Goal: Understand process/instructions: Learn about a topic

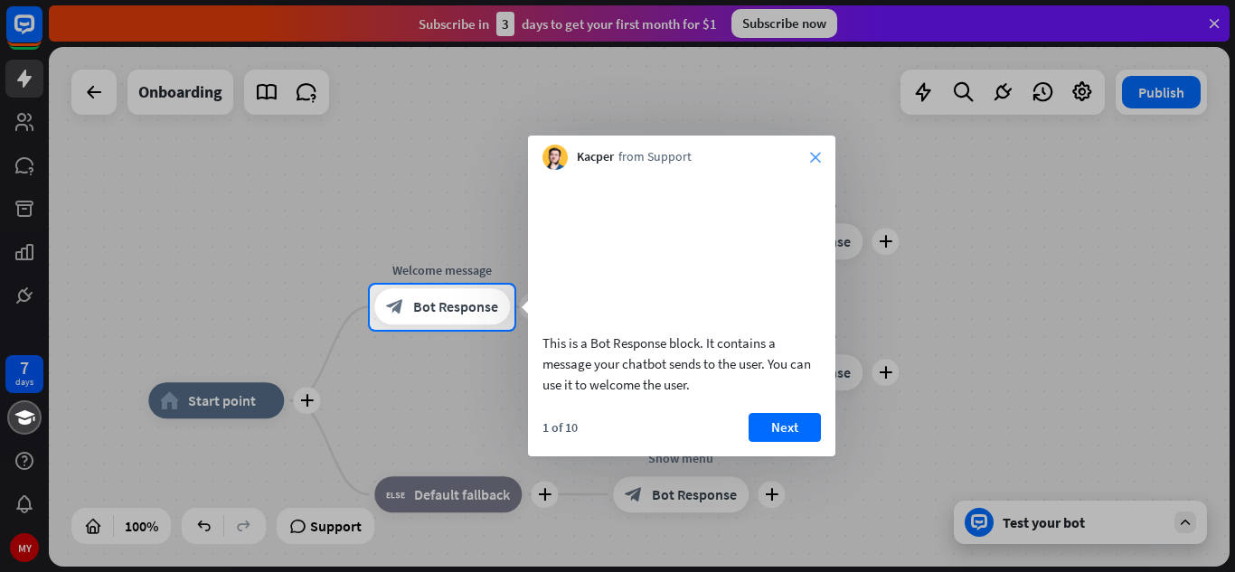
click at [817, 152] on icon "close" at bounding box center [815, 157] width 11 height 11
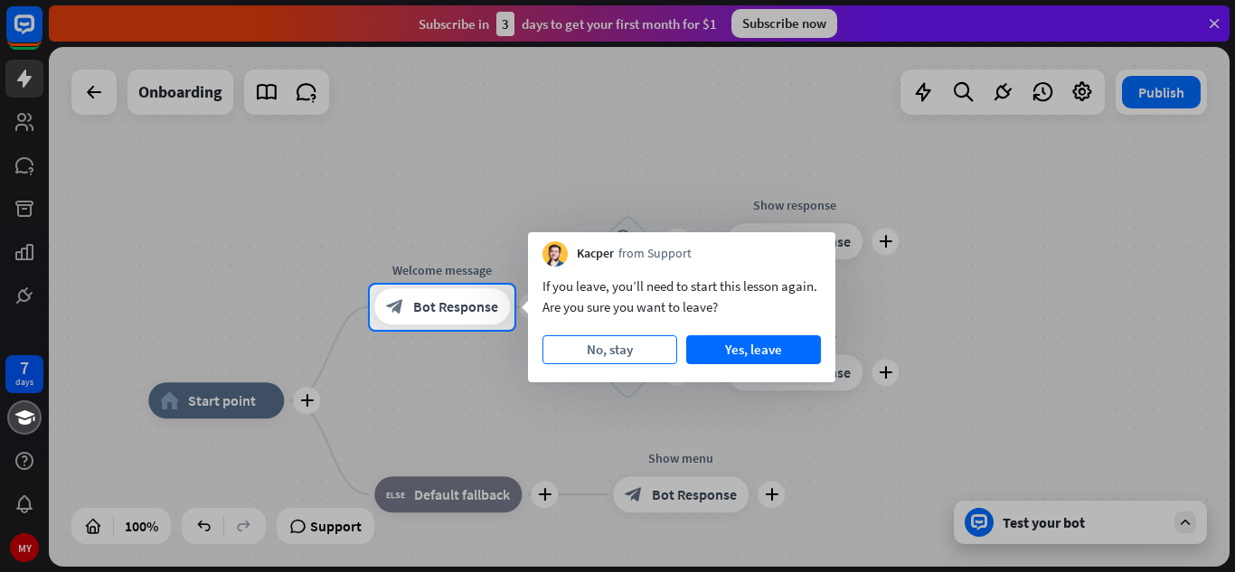
click at [626, 344] on button "No, stay" at bounding box center [610, 349] width 135 height 29
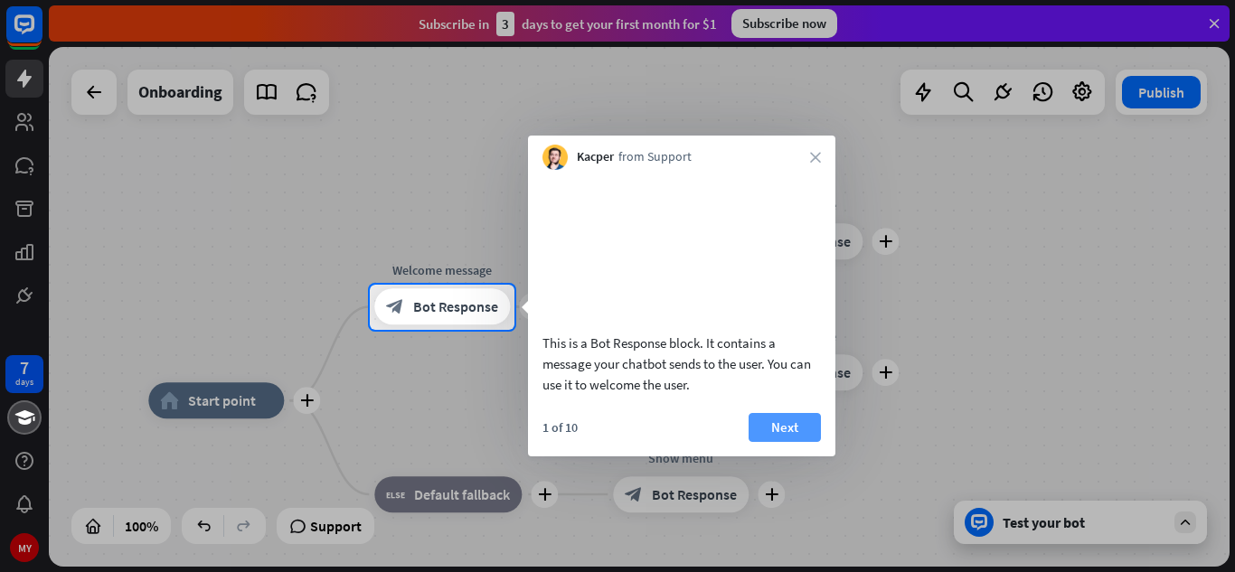
click at [799, 442] on button "Next" at bounding box center [785, 427] width 72 height 29
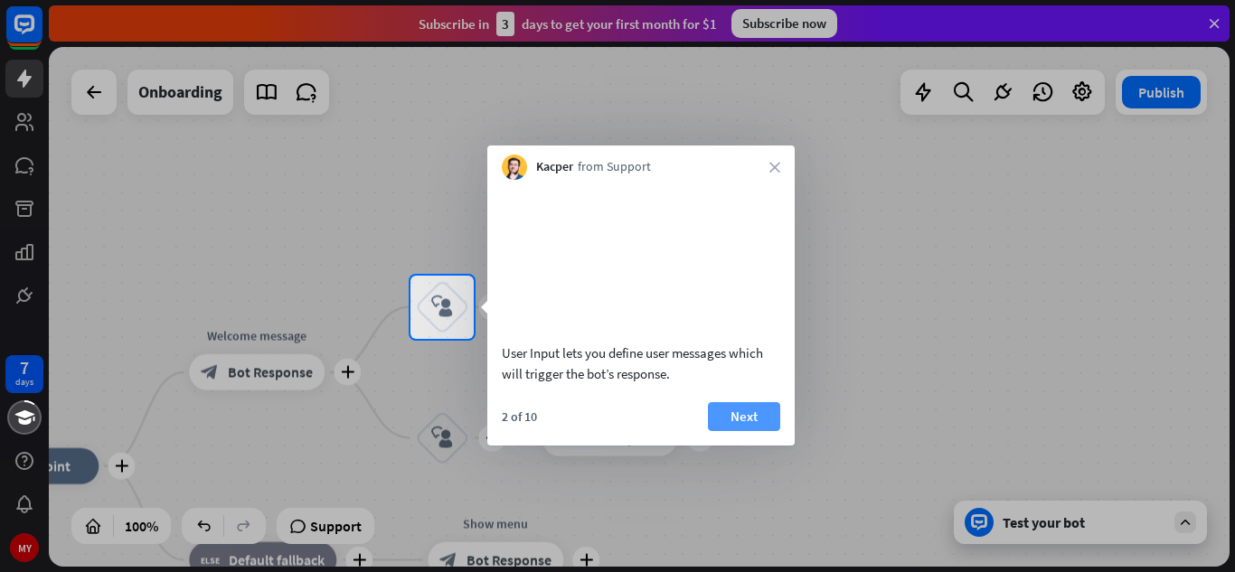
click at [761, 431] on button "Next" at bounding box center [744, 416] width 72 height 29
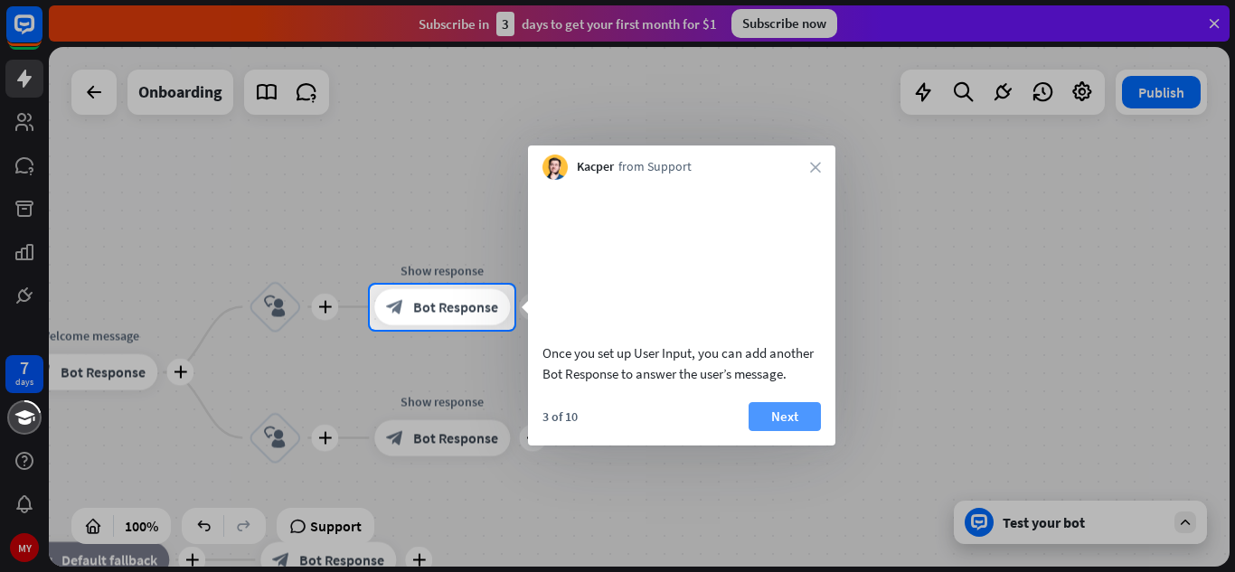
click at [799, 430] on button "Next" at bounding box center [785, 416] width 72 height 29
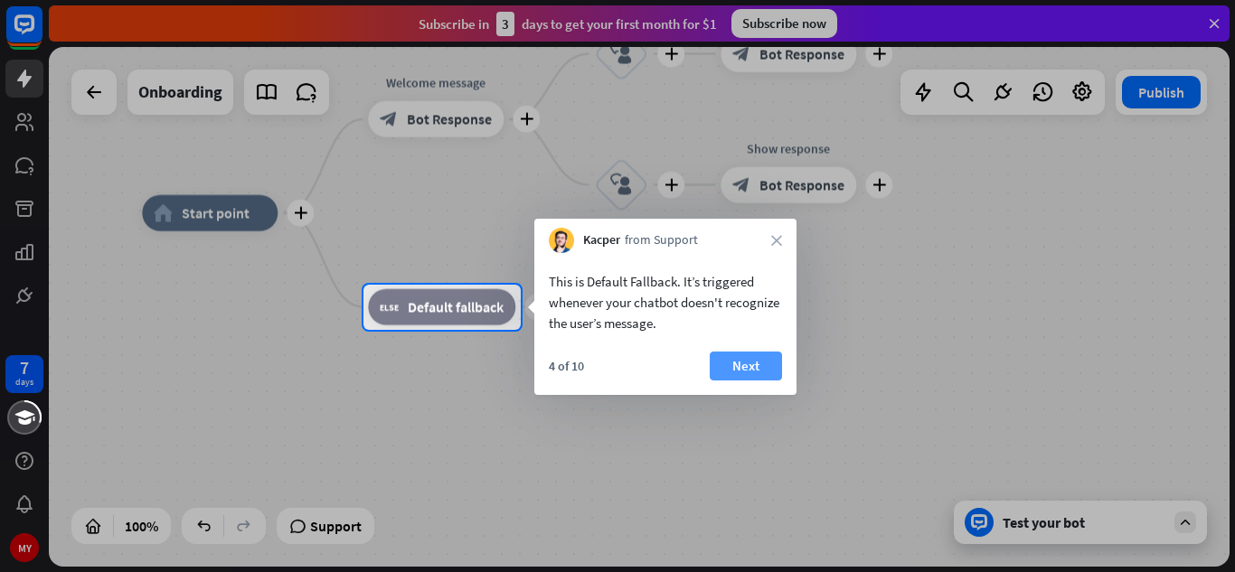
click at [749, 378] on button "Next" at bounding box center [746, 366] width 72 height 29
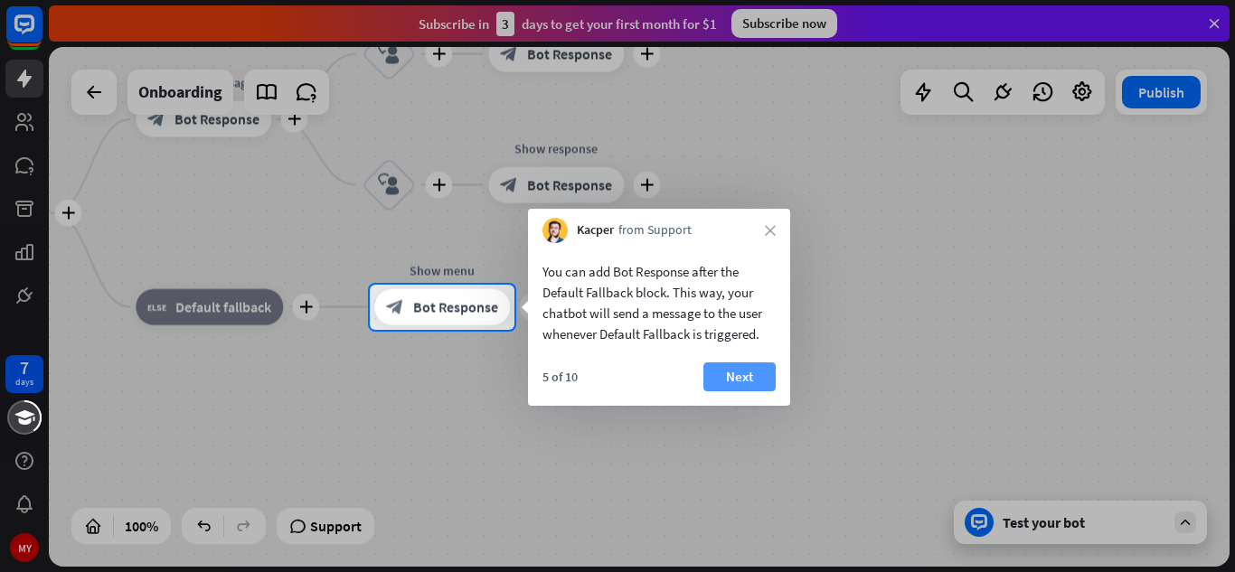
click at [760, 376] on button "Next" at bounding box center [740, 377] width 72 height 29
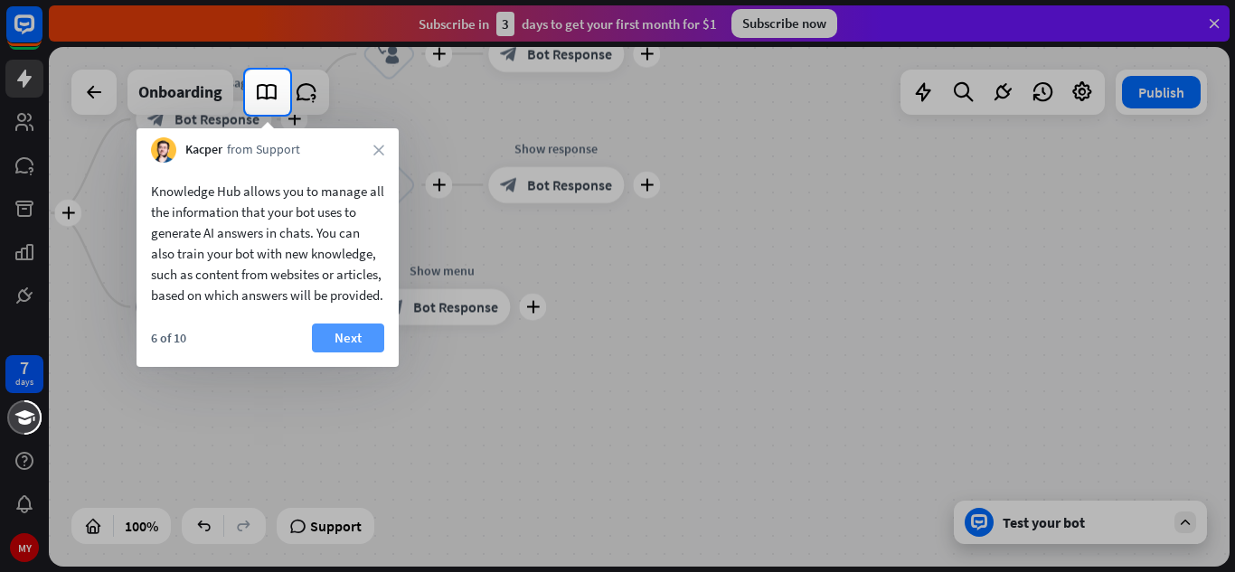
click at [355, 353] on button "Next" at bounding box center [348, 338] width 72 height 29
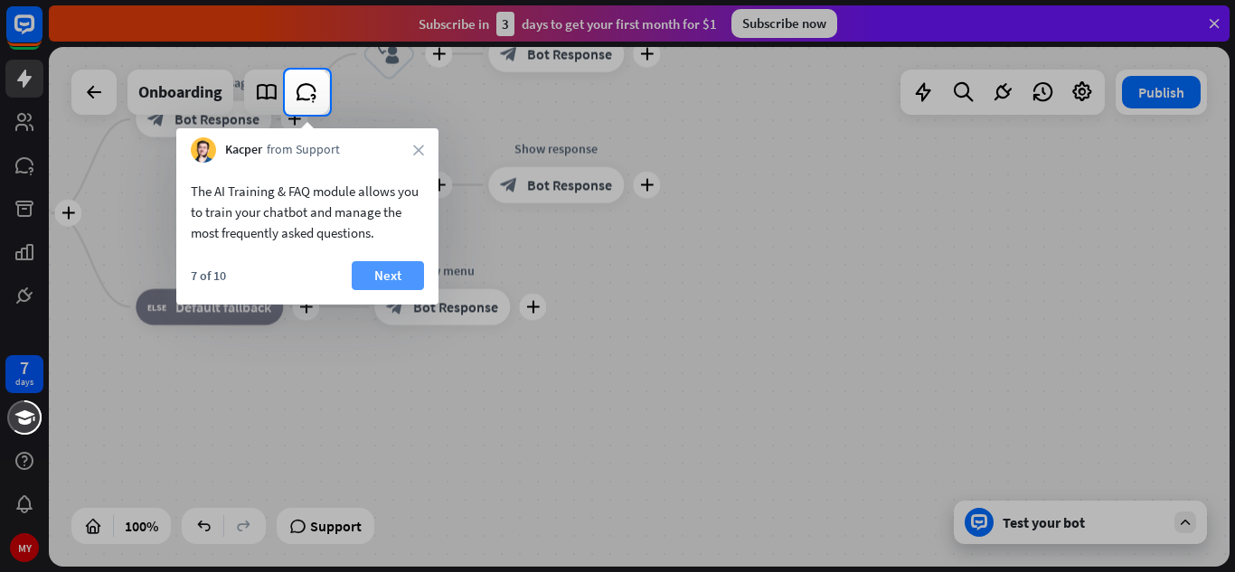
click at [386, 273] on button "Next" at bounding box center [388, 275] width 72 height 29
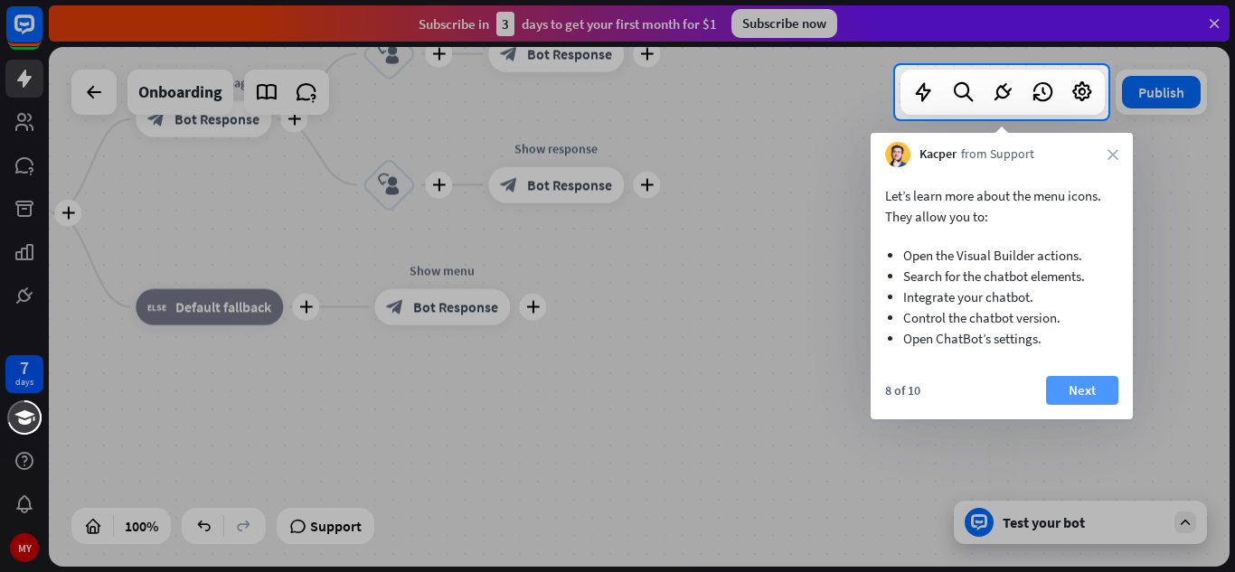
click at [1068, 396] on button "Next" at bounding box center [1082, 390] width 72 height 29
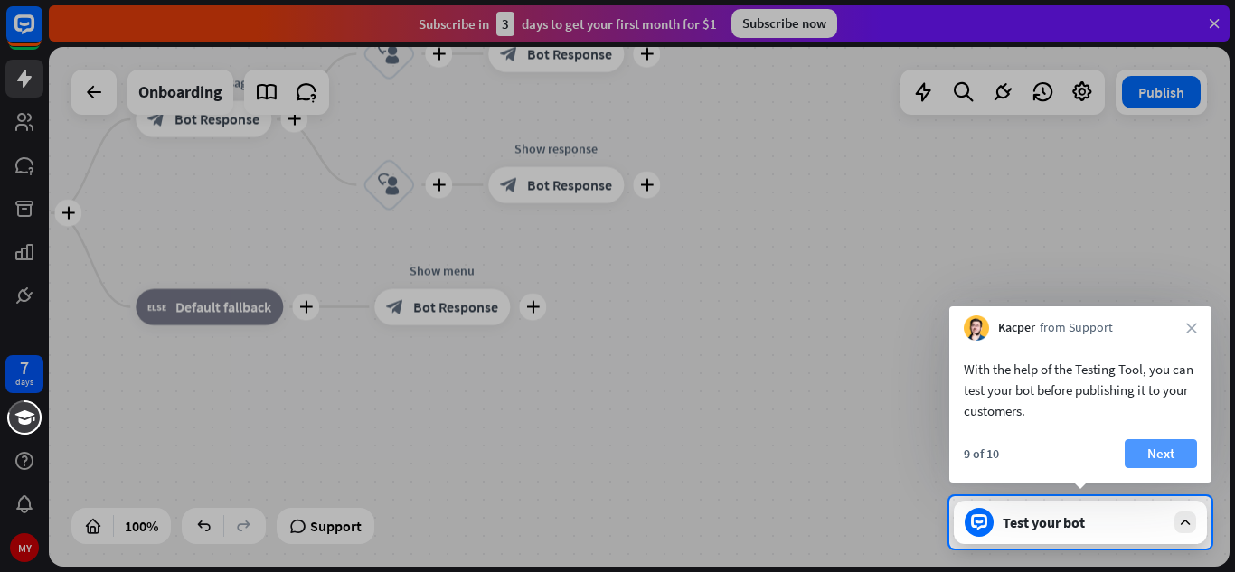
click at [1167, 457] on button "Next" at bounding box center [1161, 453] width 72 height 29
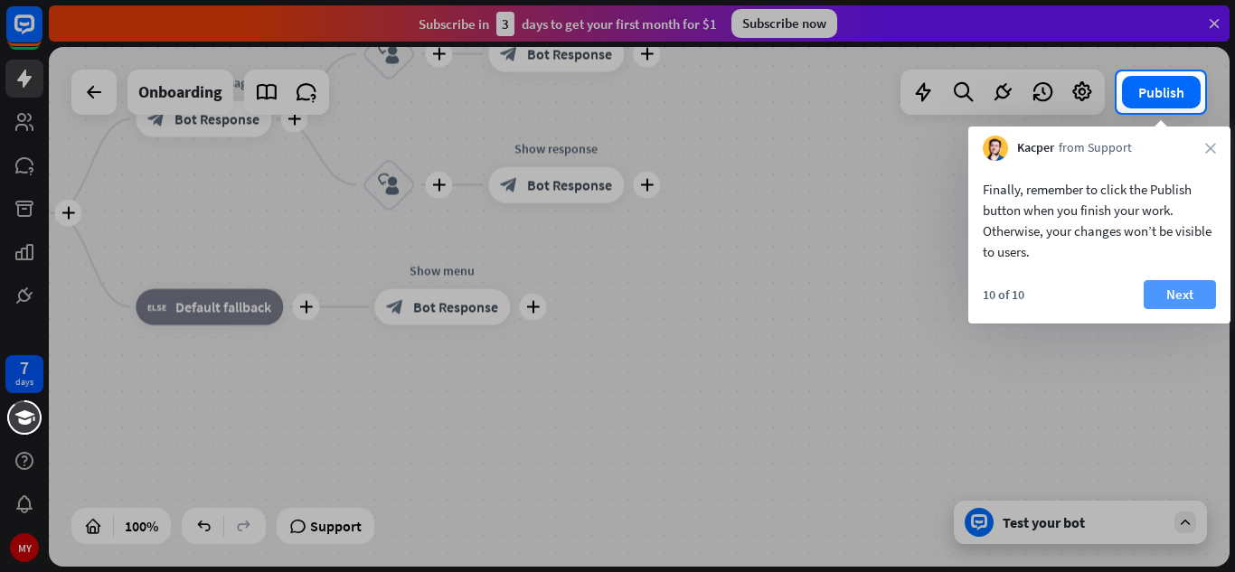
click at [1182, 298] on button "Next" at bounding box center [1180, 294] width 72 height 29
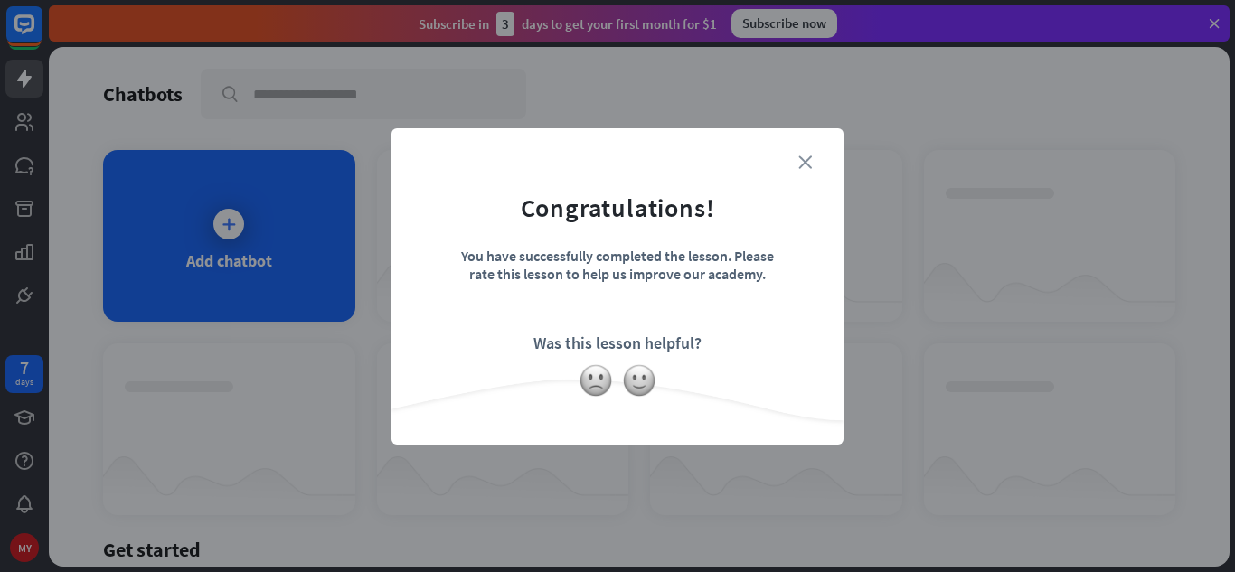
click at [808, 168] on icon "close" at bounding box center [805, 163] width 14 height 14
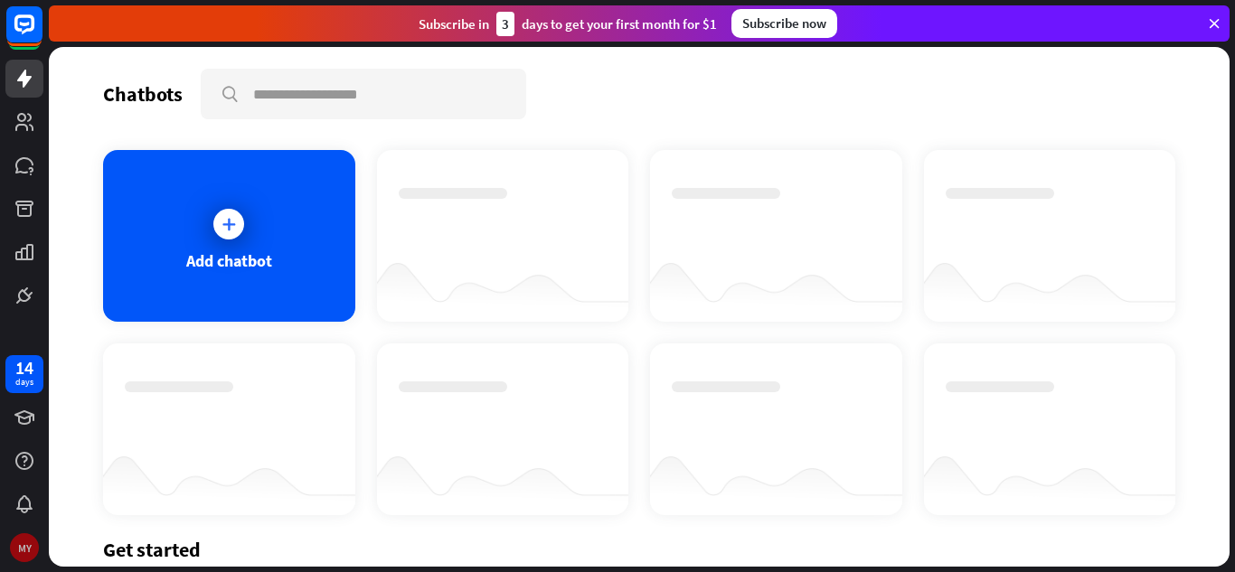
click at [19, 536] on div "MY" at bounding box center [24, 548] width 29 height 29
